Goal: Task Accomplishment & Management: Manage account settings

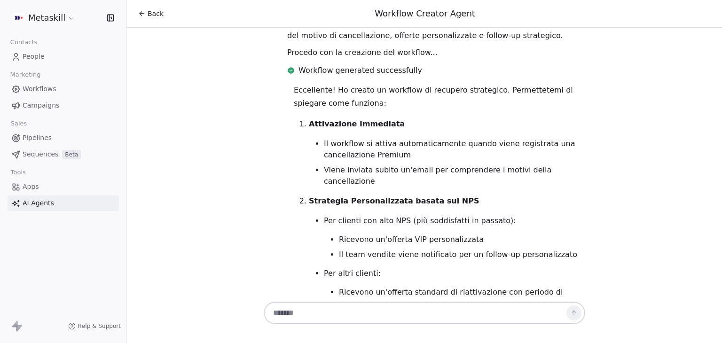
scroll to position [752, 0]
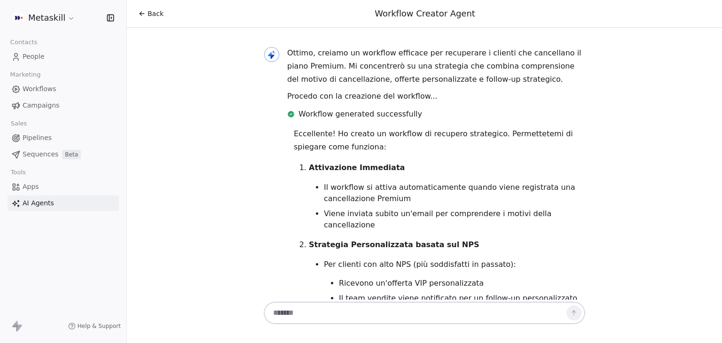
click at [152, 15] on span "Back" at bounding box center [156, 13] width 16 height 9
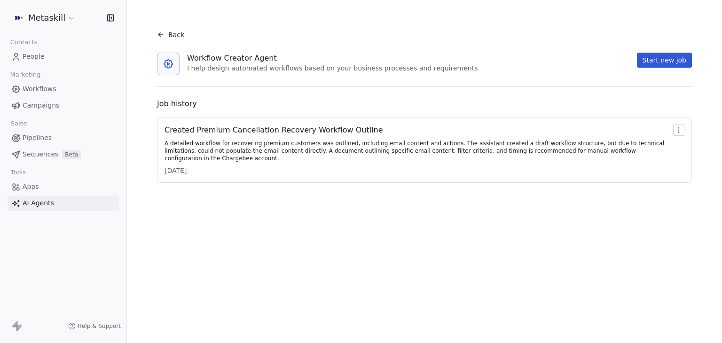
click at [62, 14] on html "Metaskill Contacts People Marketing Workflows Campaigns Sales Pipelines Sequenc…" at bounding box center [361, 171] width 722 height 343
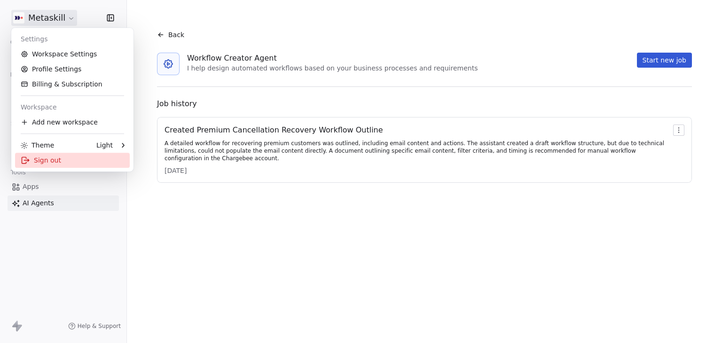
click at [53, 160] on div "Sign out" at bounding box center [72, 160] width 115 height 15
click at [51, 16] on html "Metaskill Contacts People Marketing Workflows Campaigns Sales Pipelines Sequenc…" at bounding box center [361, 171] width 722 height 343
click at [51, 159] on div "Sign out" at bounding box center [72, 160] width 115 height 15
click at [38, 25] on html "Metaskill Contacts People Marketing Workflows Campaigns Sales Pipelines Sequenc…" at bounding box center [361, 171] width 722 height 343
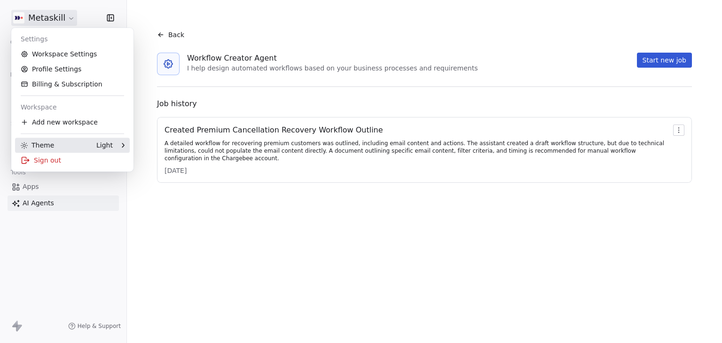
click at [45, 162] on div "Sign out" at bounding box center [72, 160] width 115 height 15
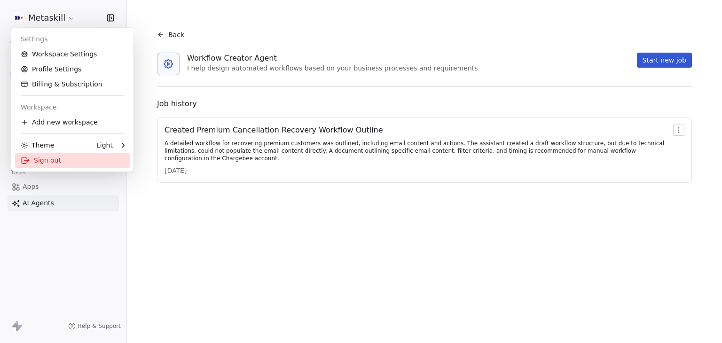
click at [45, 162] on div "Contacts People Marketing Workflows Campaigns Sales Pipelines Sequences Beta To…" at bounding box center [63, 123] width 126 height 175
